Goal: Information Seeking & Learning: Find contact information

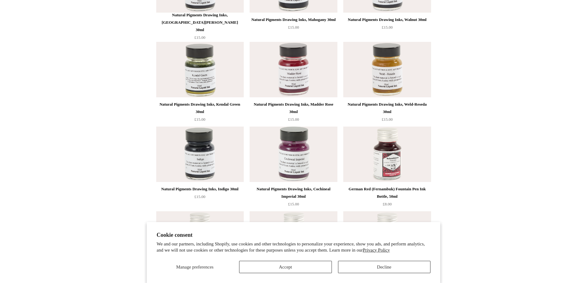
scroll to position [1816, 0]
click at [380, 266] on button "Decline" at bounding box center [384, 267] width 92 height 12
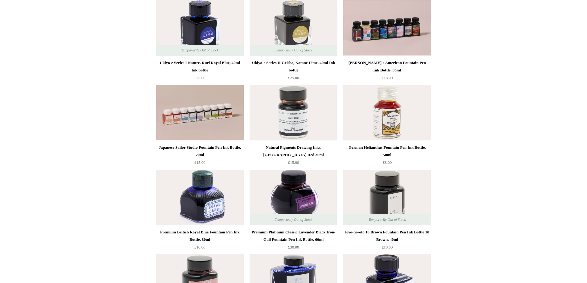
scroll to position [0, 0]
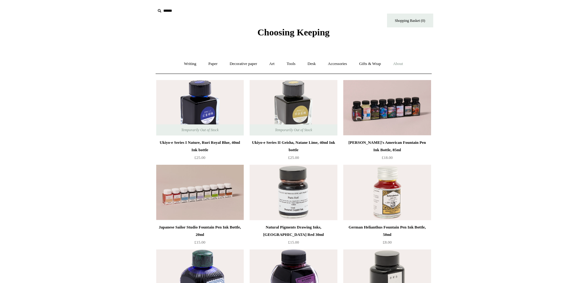
click at [404, 63] on link "About +" at bounding box center [397, 64] width 21 height 16
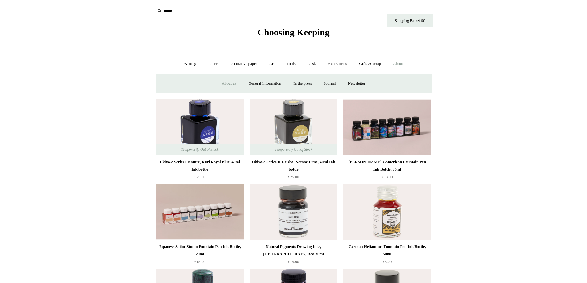
click at [230, 84] on link "About us" at bounding box center [229, 83] width 26 height 16
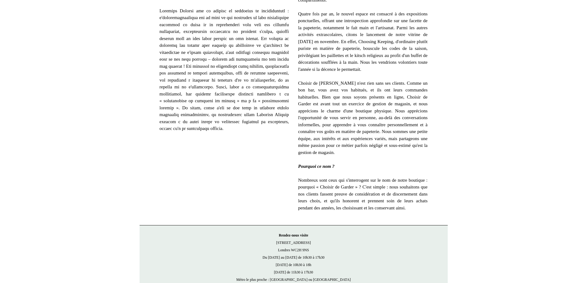
scroll to position [391, 0]
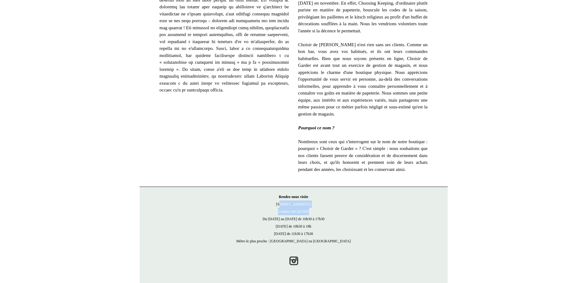
drag, startPoint x: 282, startPoint y: 204, endPoint x: 313, endPoint y: 210, distance: 32.2
click at [313, 210] on p "Rendez-nous visite 21 Tower Street Londres WC2H 9NS Du lundi au vendredi de 10h…" at bounding box center [294, 219] width 296 height 52
click at [280, 203] on p "Rendez-nous visite 21 Tower Street Londres WC2H 9NS Du lundi au vendredi de 10h…" at bounding box center [294, 219] width 296 height 52
drag, startPoint x: 281, startPoint y: 204, endPoint x: 314, endPoint y: 212, distance: 34.2
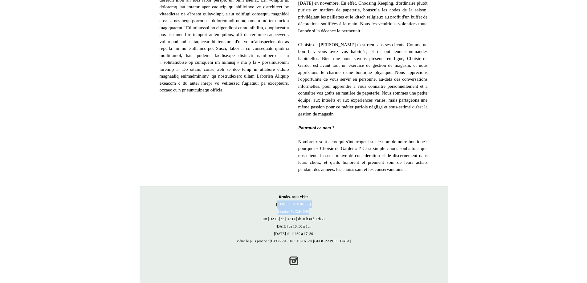
click at [314, 212] on p "Rendez-nous visite 21 Tower Street Londres WC2H 9NS Du lundi au vendredi de 10h…" at bounding box center [294, 219] width 296 height 52
copy p "21 Tower Street Londres WC2H 9NS"
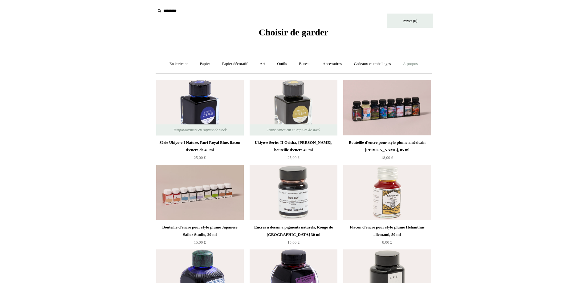
click at [415, 64] on font "À propos" at bounding box center [410, 63] width 15 height 5
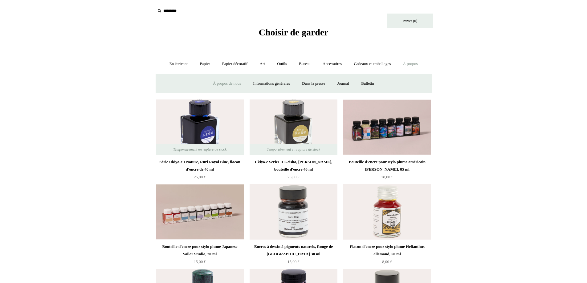
click at [220, 83] on font "À propos de nous" at bounding box center [227, 83] width 28 height 5
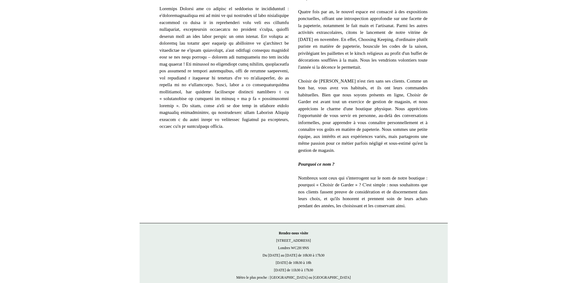
scroll to position [391, 0]
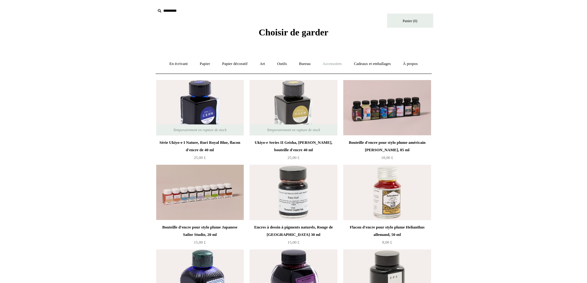
click at [337, 62] on font "Accessoires" at bounding box center [331, 63] width 19 height 5
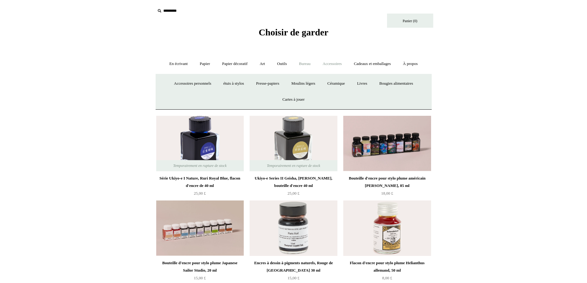
click at [306, 64] on font "Bureau" at bounding box center [305, 63] width 12 height 5
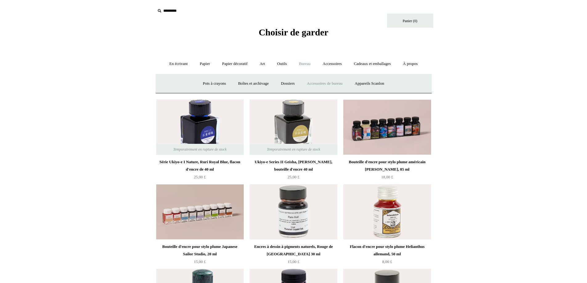
click at [327, 82] on font "Accessoires de bureau" at bounding box center [325, 83] width 36 height 5
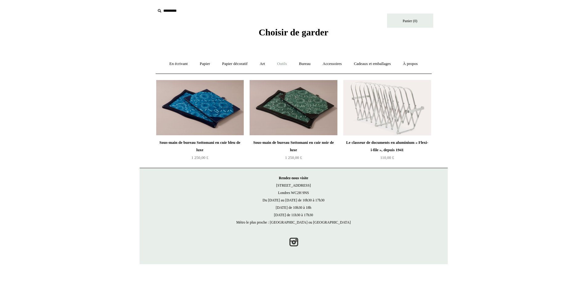
click at [281, 62] on font "Outils" at bounding box center [282, 63] width 10 height 5
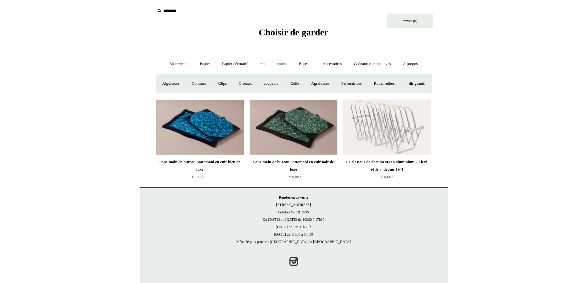
click at [260, 63] on font "Art" at bounding box center [262, 63] width 5 height 5
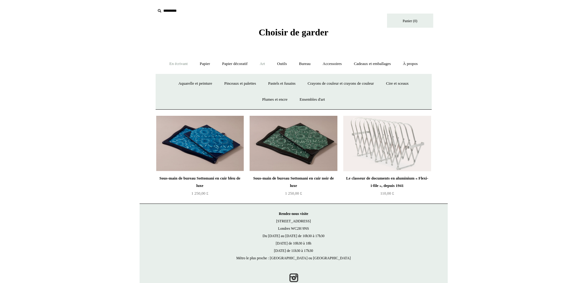
click at [171, 62] on font "En écrivant" at bounding box center [178, 63] width 18 height 5
click at [233, 83] on font "Stylos à plume" at bounding box center [221, 83] width 24 height 5
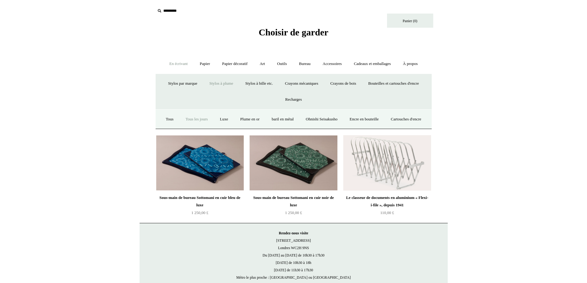
click at [208, 119] on font "Tous les jours" at bounding box center [196, 119] width 22 height 5
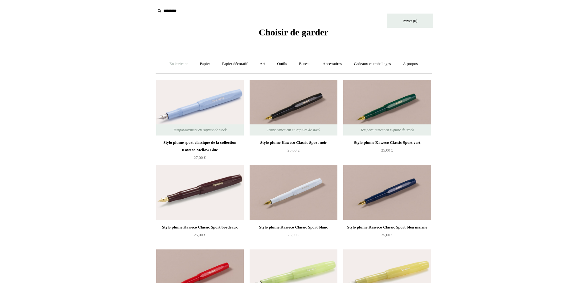
click at [174, 62] on font "En écrivant" at bounding box center [178, 63] width 18 height 5
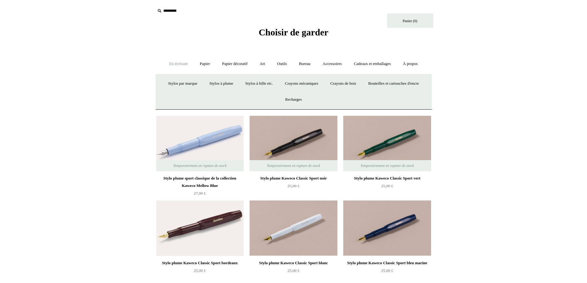
click at [174, 62] on font "En écrivant" at bounding box center [178, 63] width 18 height 5
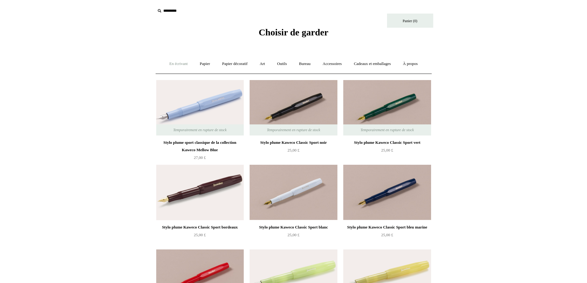
click at [170, 63] on font "En écrivant" at bounding box center [178, 63] width 18 height 5
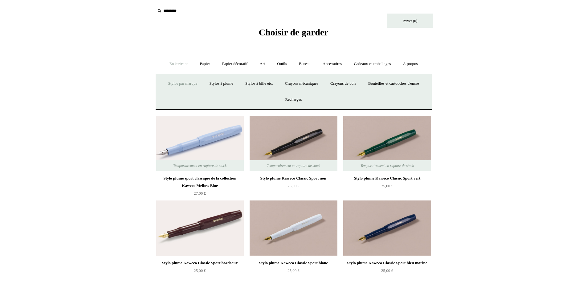
click at [197, 82] on font "Stylos par marque" at bounding box center [182, 83] width 29 height 5
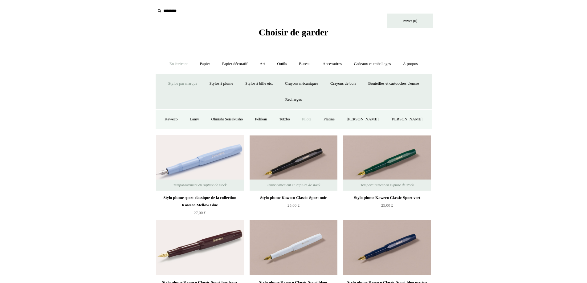
click at [311, 117] on font "Pilote" at bounding box center [306, 119] width 9 height 5
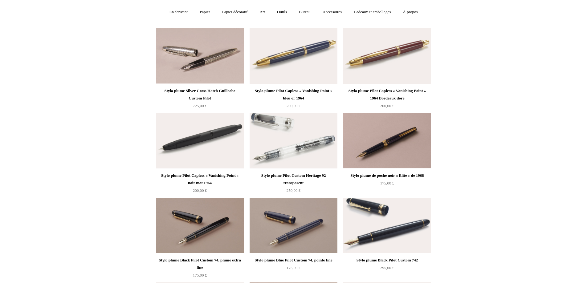
scroll to position [62, 0]
